Goal: Task Accomplishment & Management: Manage account settings

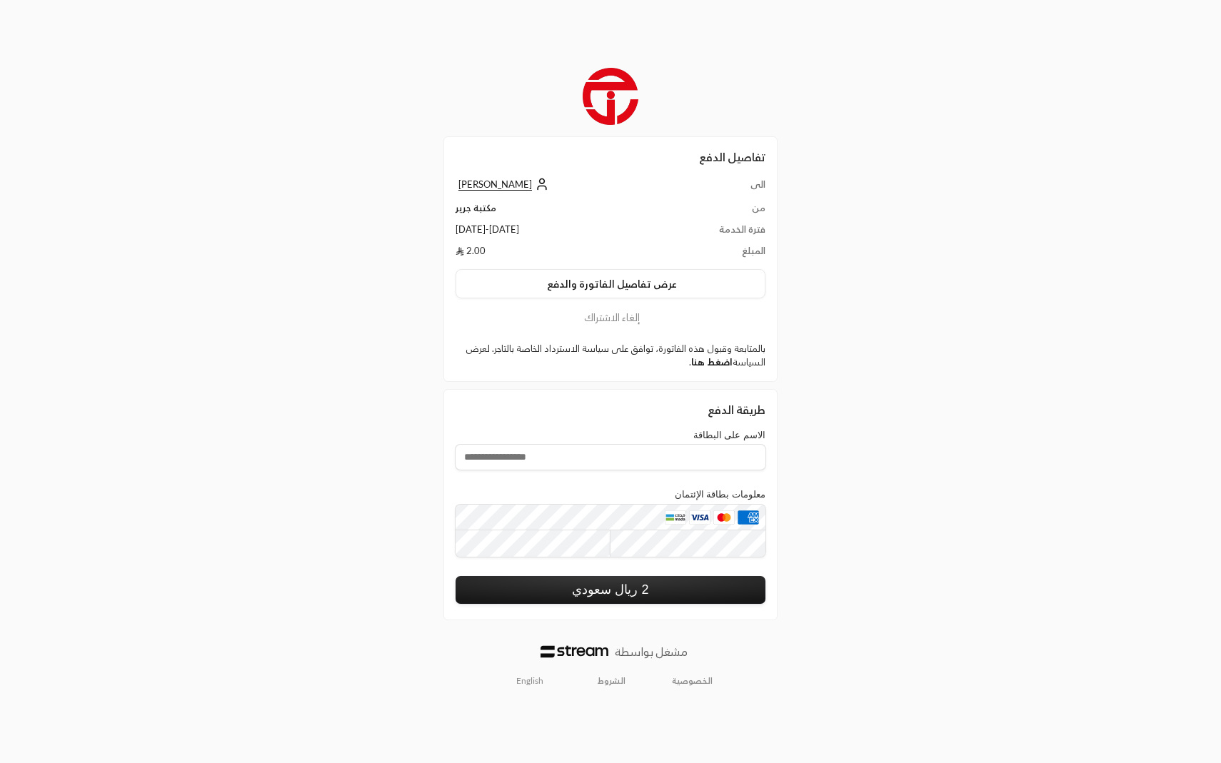
click at [717, 363] on link "اضغط هنا" at bounding box center [711, 361] width 41 height 11
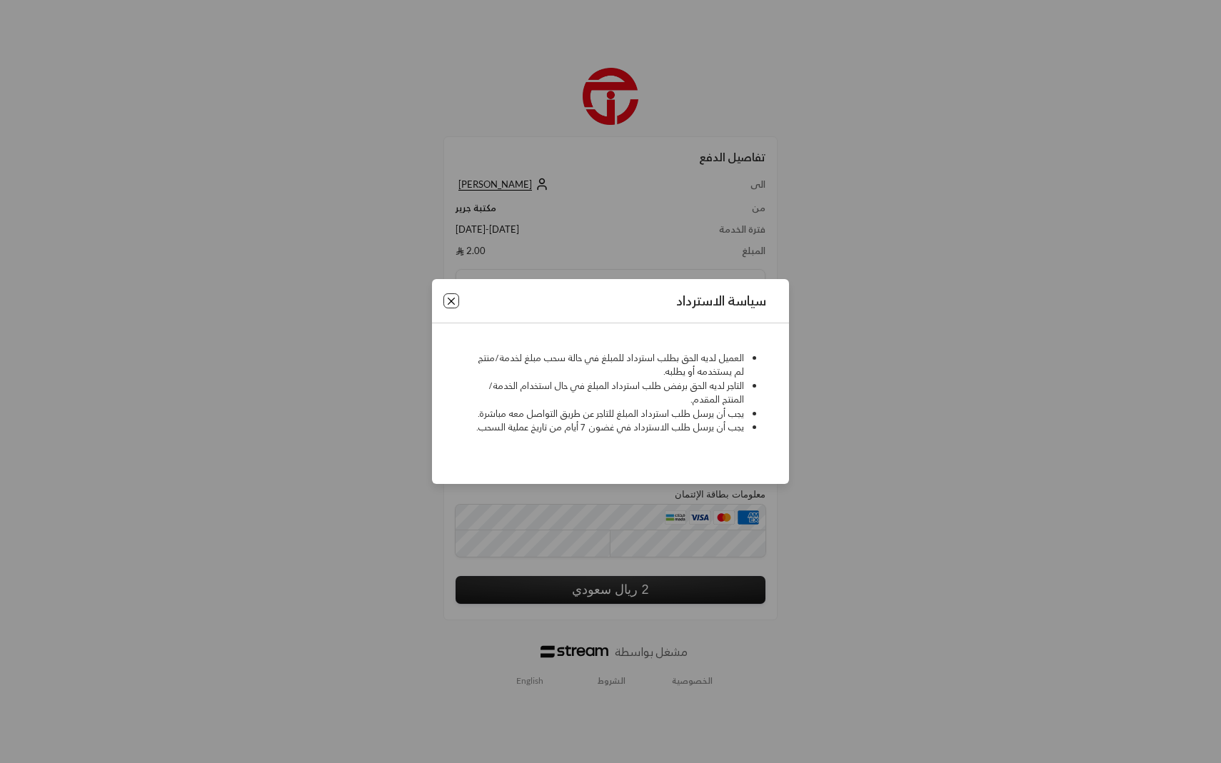
click at [453, 302] on button "Close" at bounding box center [451, 301] width 16 height 16
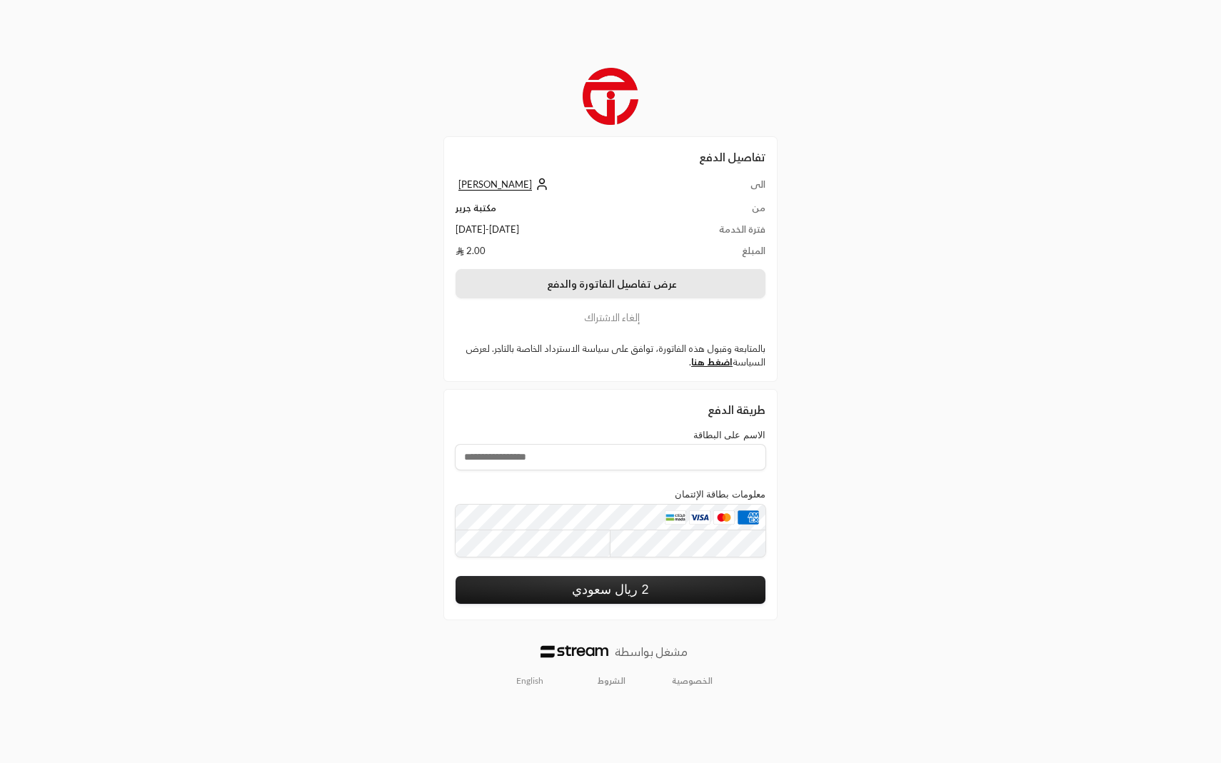
click at [654, 284] on button "عرض تفاصيل الفاتورة والدفع" at bounding box center [610, 284] width 310 height 30
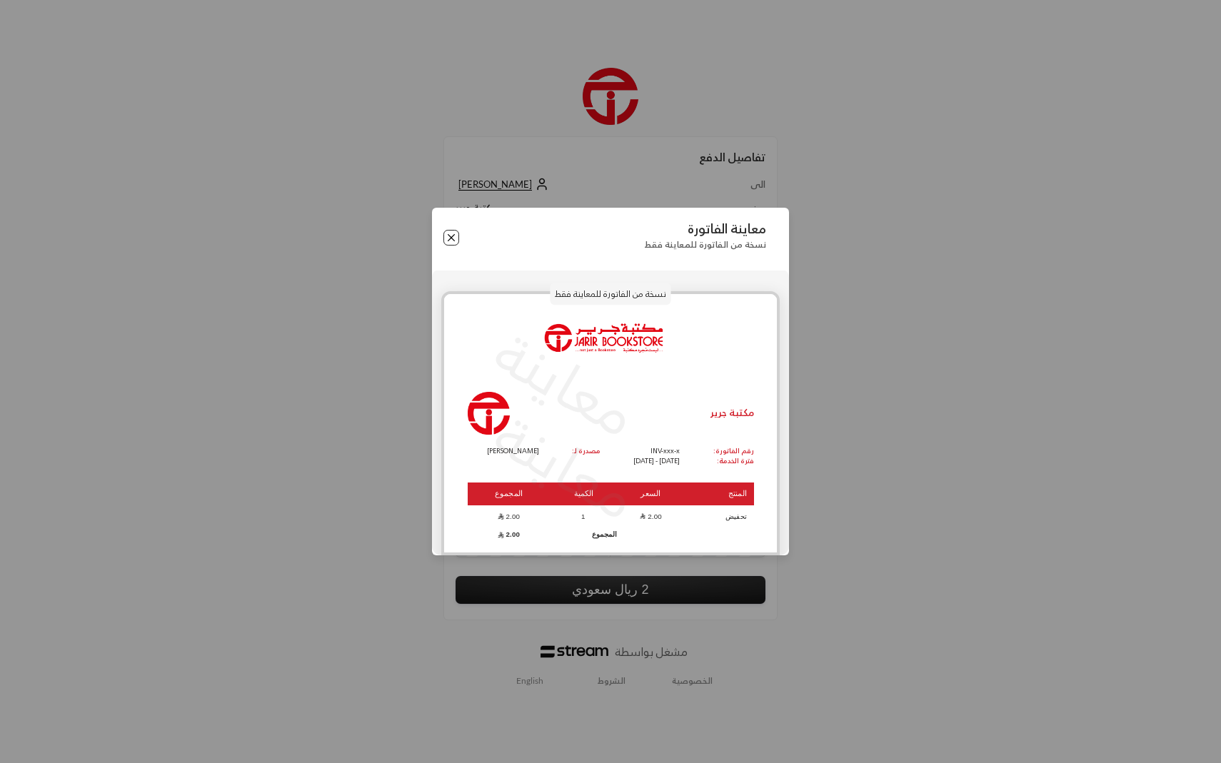
click at [450, 236] on button "Close" at bounding box center [451, 238] width 16 height 16
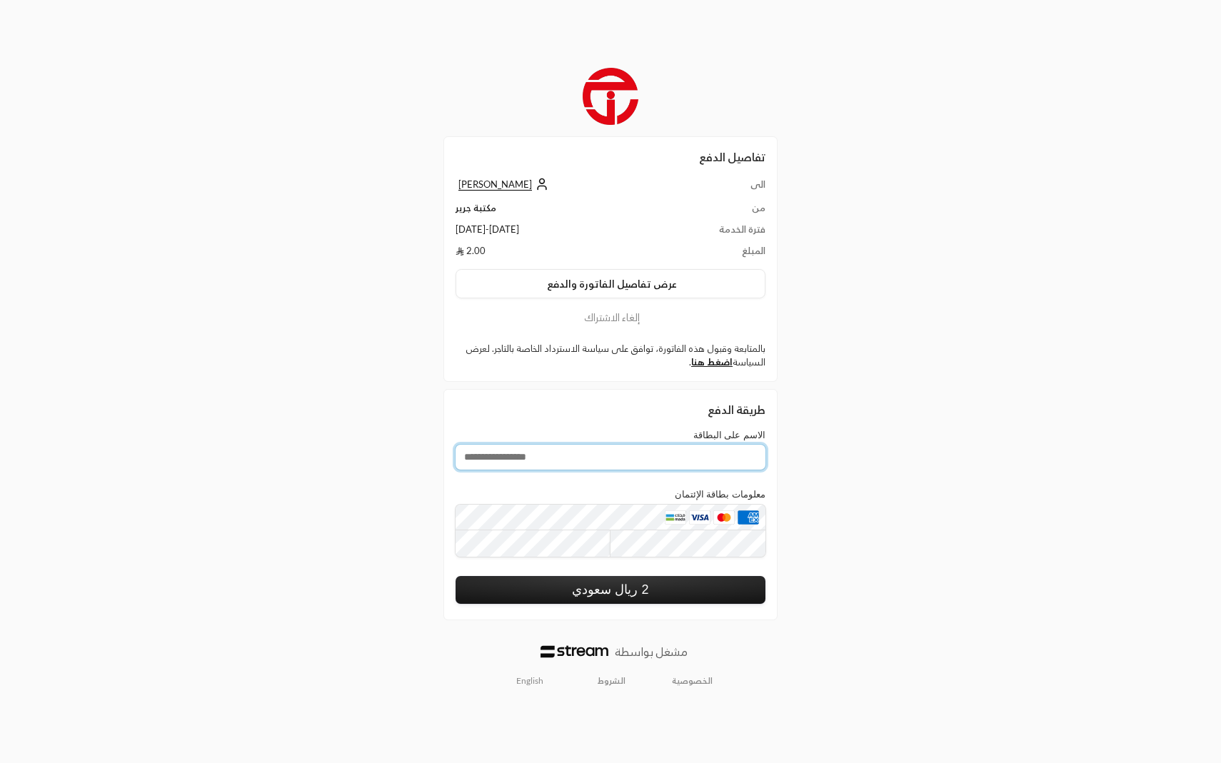
click at [599, 454] on input "الاسم على البطاقة" at bounding box center [610, 457] width 310 height 25
click at [812, 422] on div "تفاصيل الدفع الى ابراهيم الدليقان من مكتبة جرير فترة الخدمة 12/08/2025 - 11/09/…" at bounding box center [610, 381] width 610 height 645
click at [670, 466] on input "الاسم على البطاقة" at bounding box center [610, 457] width 310 height 25
click at [787, 438] on div "تفاصيل الدفع الى ابراهيم الدليقان من مكتبة جرير فترة الخدمة 12/08/2025 - 11/09/…" at bounding box center [610, 381] width 357 height 645
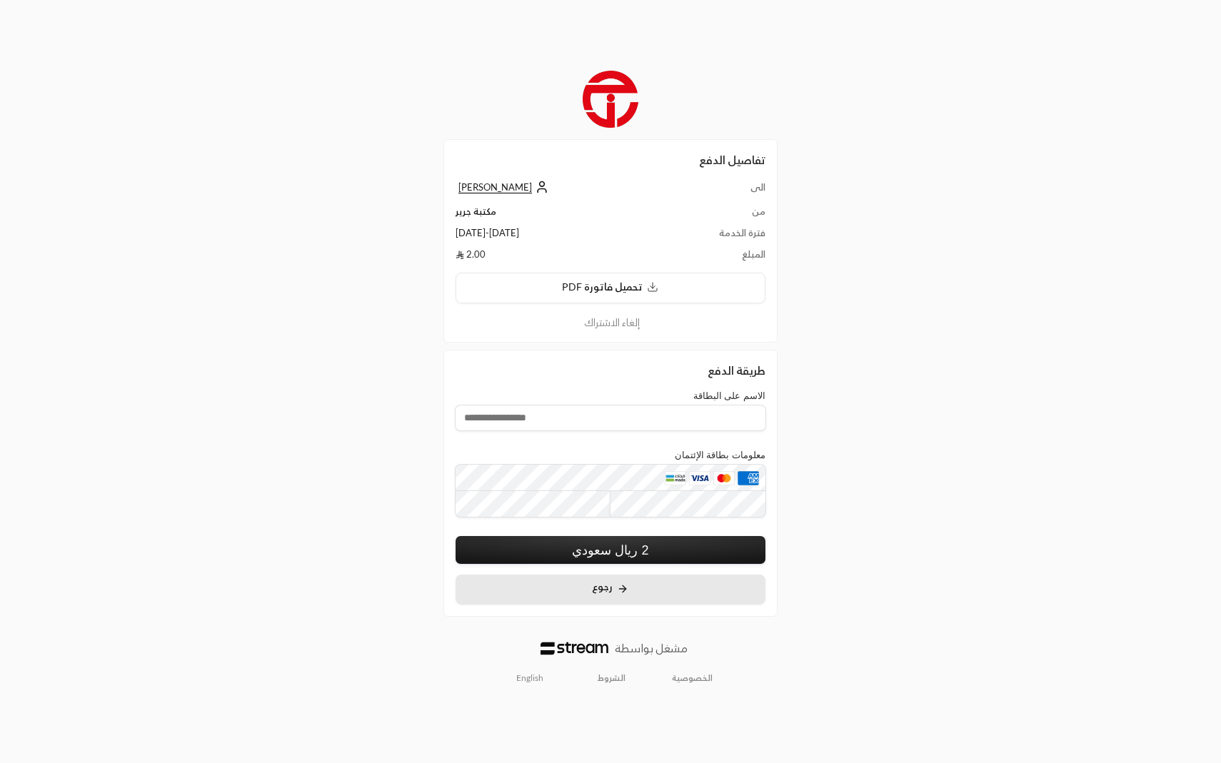
click at [567, 582] on button "رجوع" at bounding box center [610, 590] width 310 height 31
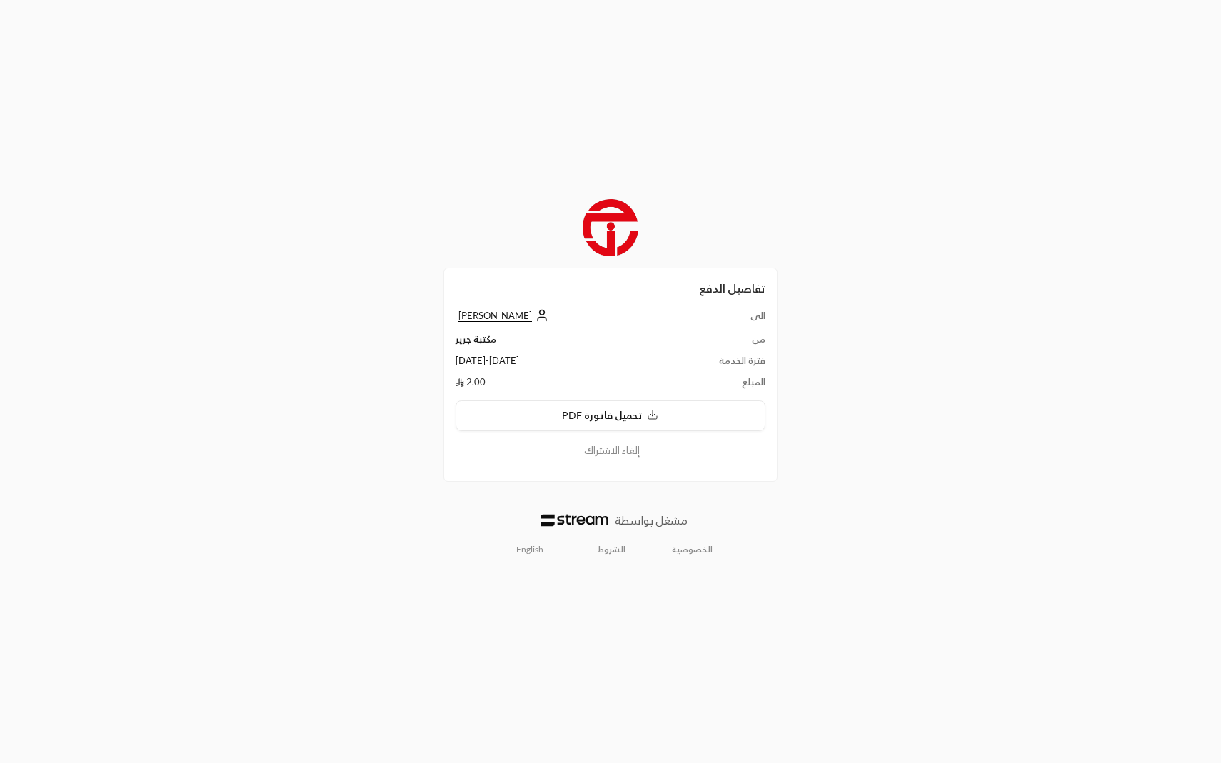
click at [621, 455] on button "إلغاء الاشتراك" at bounding box center [610, 451] width 310 height 16
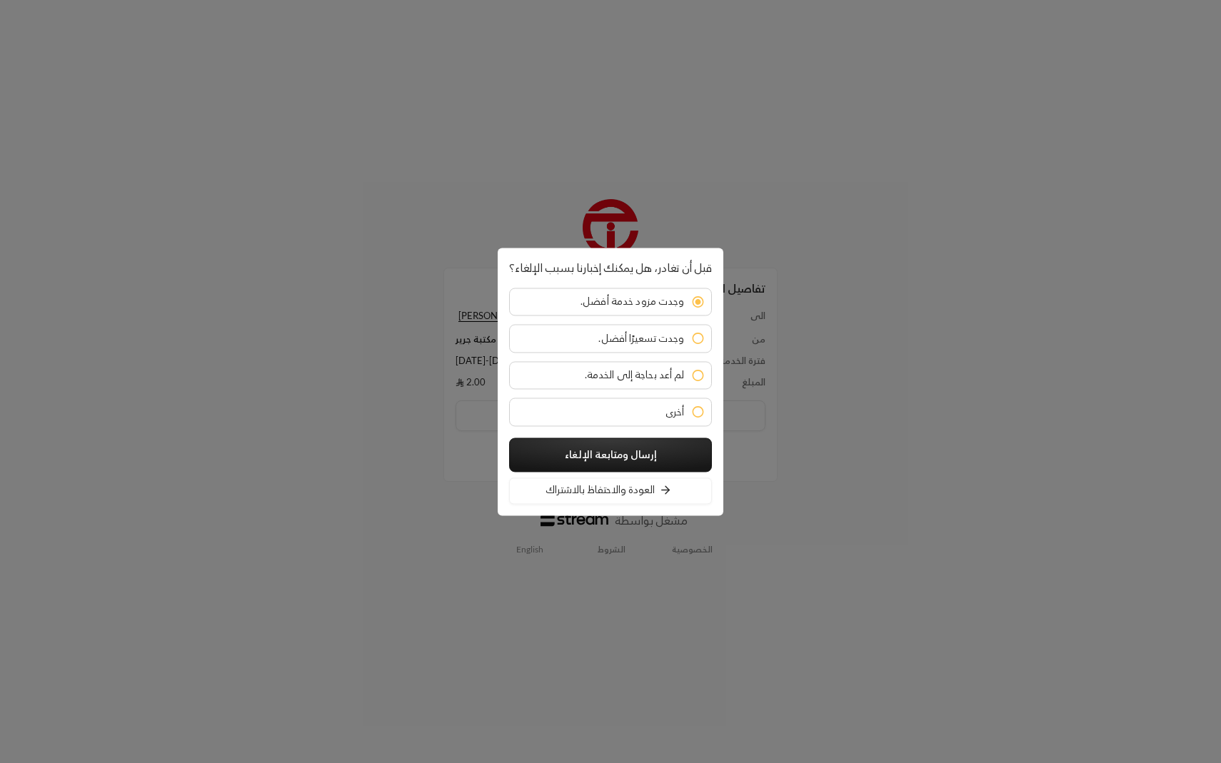
click at [445, 231] on div at bounding box center [610, 381] width 1221 height 763
